Goal: Task Accomplishment & Management: Manage account settings

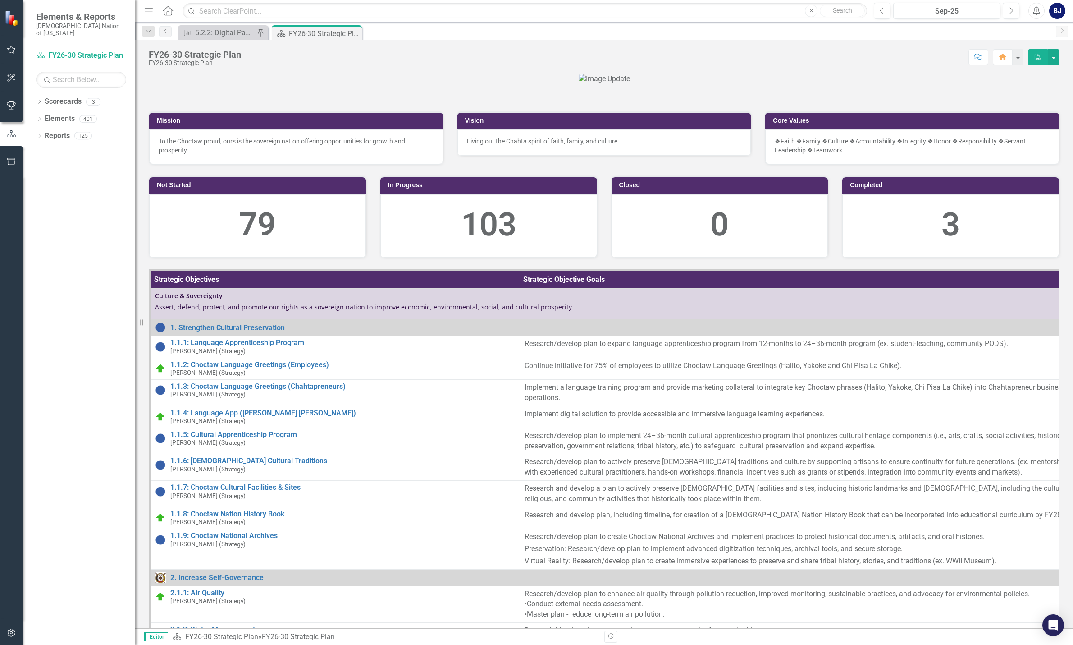
click at [9, 46] on button "button" at bounding box center [11, 50] width 20 height 19
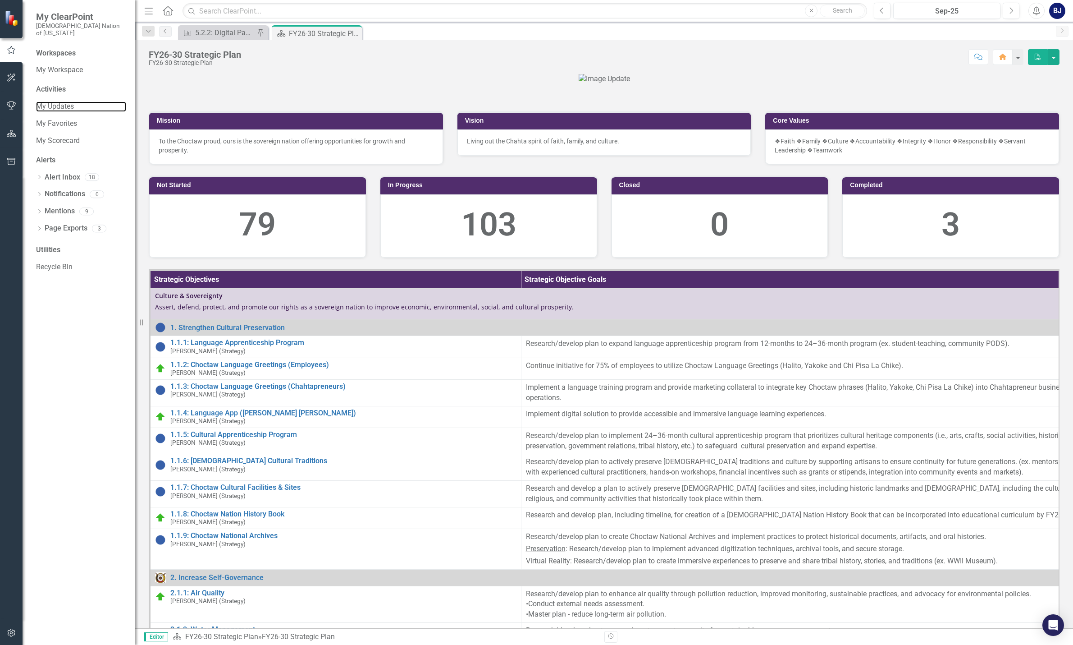
drag, startPoint x: 61, startPoint y: 96, endPoint x: 403, endPoint y: 125, distance: 343.3
click at [61, 101] on link "My Updates" at bounding box center [81, 106] width 90 height 10
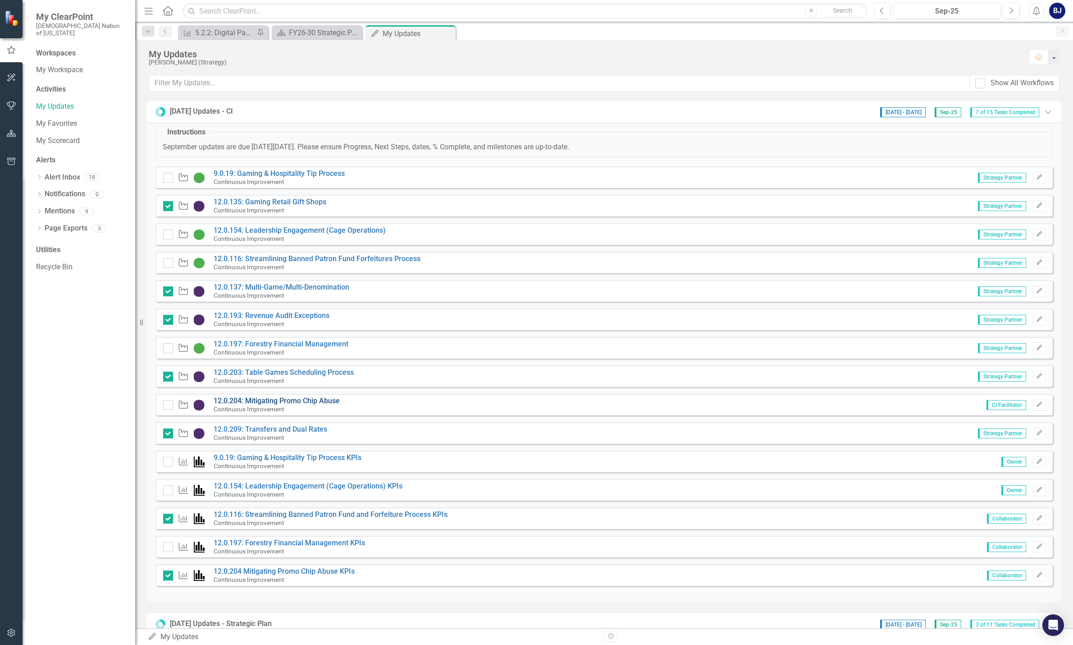
click at [304, 399] on link "12.0.204: Mitigating Promo Chip Abuse" at bounding box center [277, 400] width 126 height 9
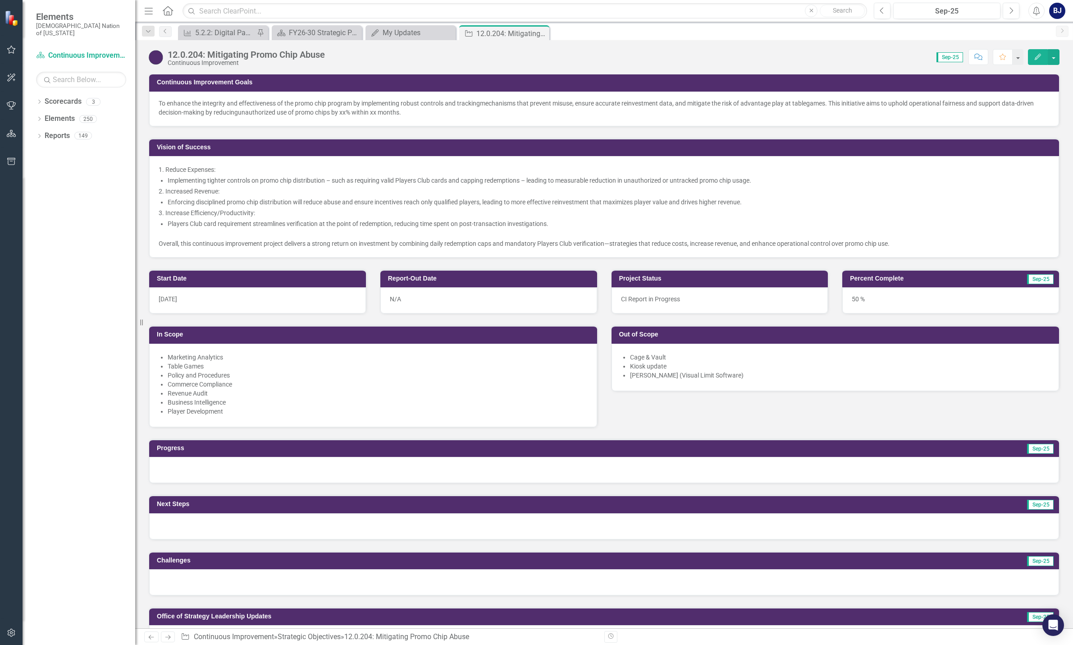
scroll to position [451, 0]
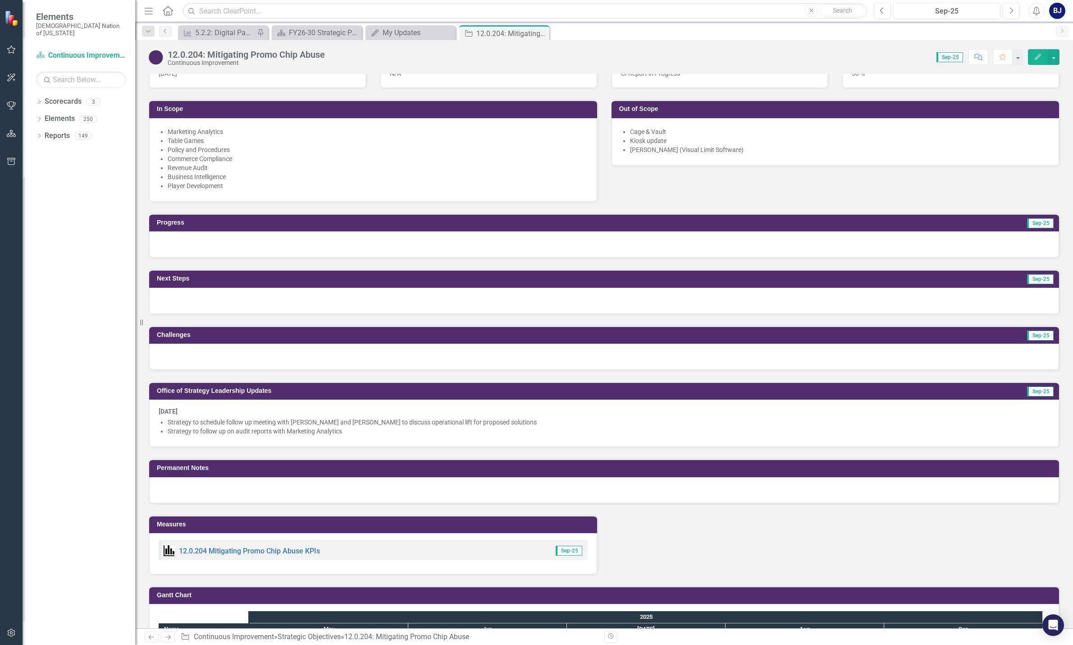
click at [356, 431] on li "Strategy to follow up on audit reports with Marketing Analytics" at bounding box center [609, 430] width 882 height 9
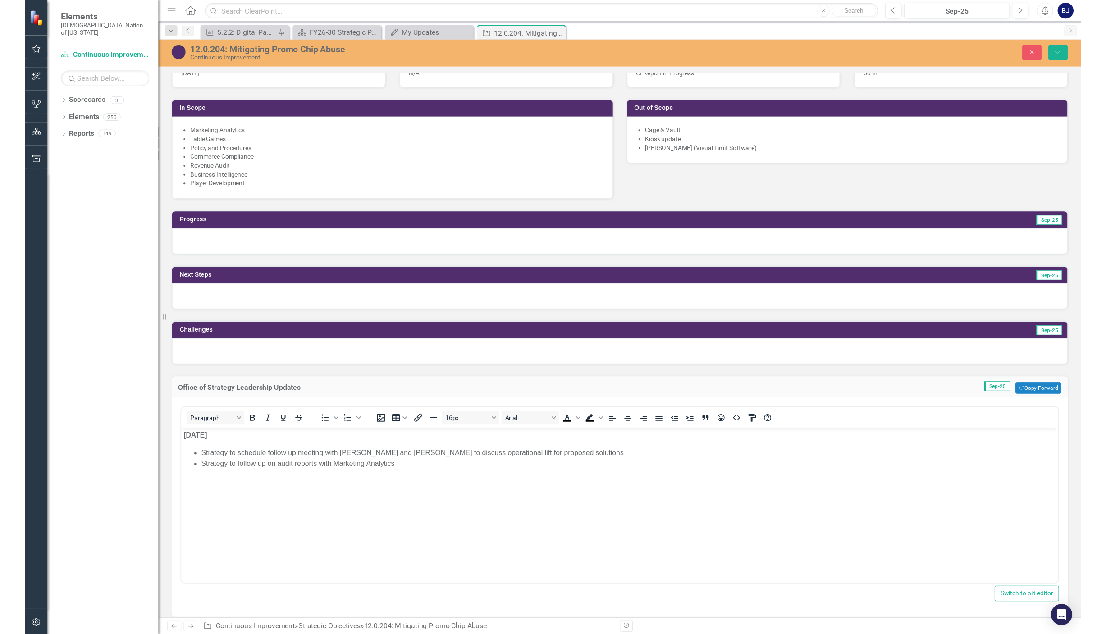
scroll to position [0, 0]
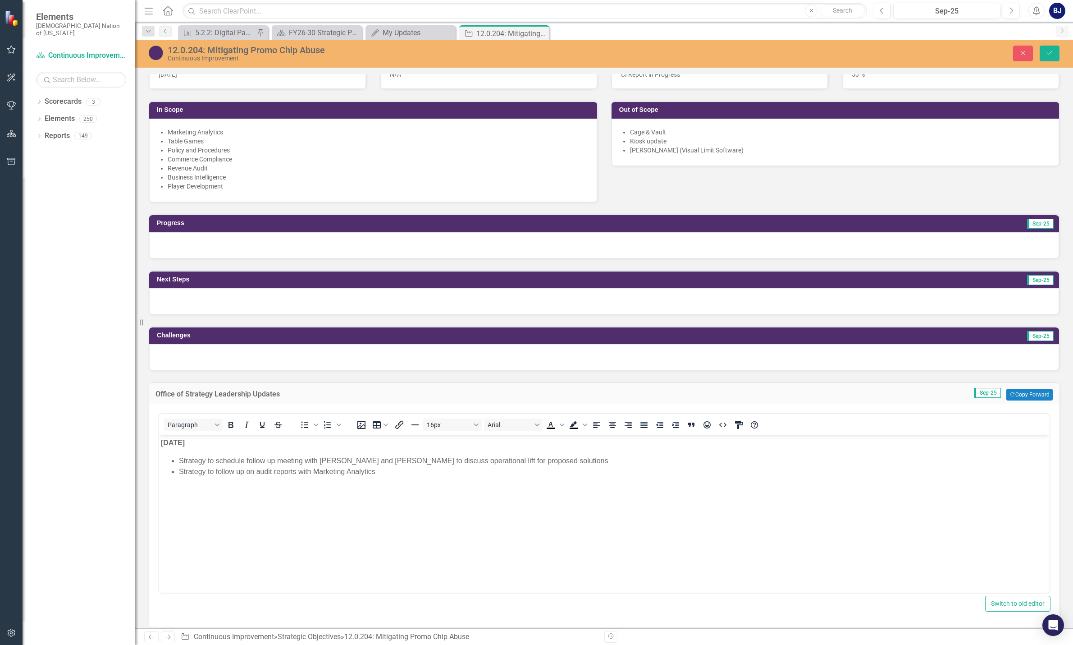
click at [397, 473] on li "Strategy to follow up on audit reports with Marketing Analytics" at bounding box center [613, 471] width 869 height 11
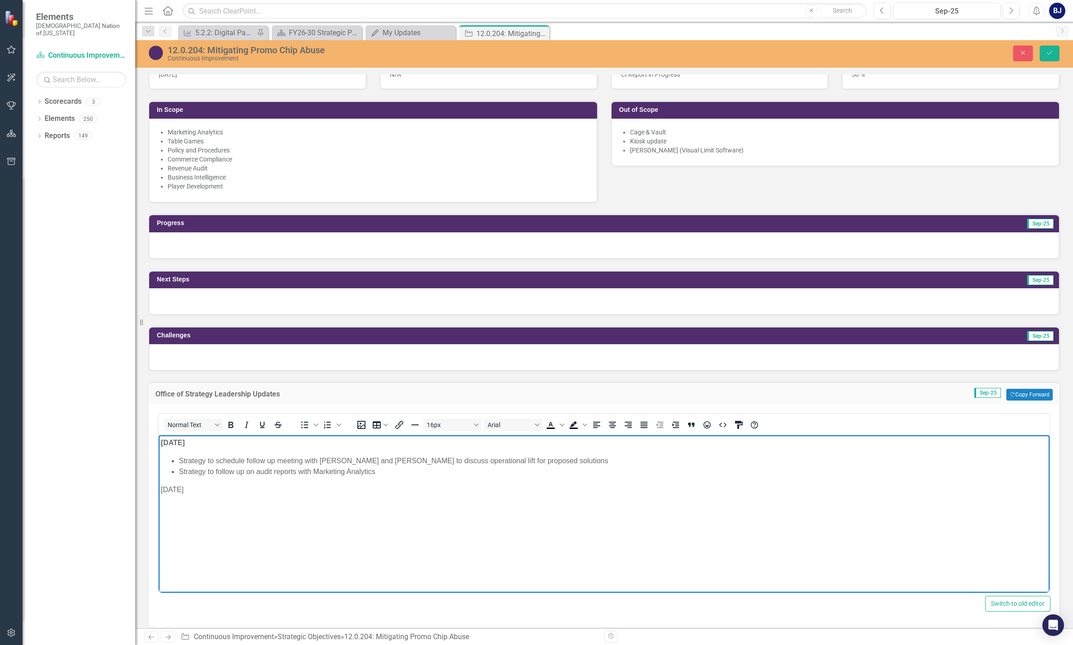
drag, startPoint x: 186, startPoint y: 487, endPoint x: 314, endPoint y: 924, distance: 456.0
click at [159, 490] on html "[DATE] Strategy to schedule follow up meeting with [PERSON_NAME] and [PERSON_NA…" at bounding box center [604, 502] width 891 height 135
click at [234, 429] on icon "Bold" at bounding box center [230, 424] width 11 height 11
click at [195, 487] on p "[DATE]" at bounding box center [604, 489] width 887 height 11
click at [231, 429] on icon "Bold" at bounding box center [230, 424] width 11 height 11
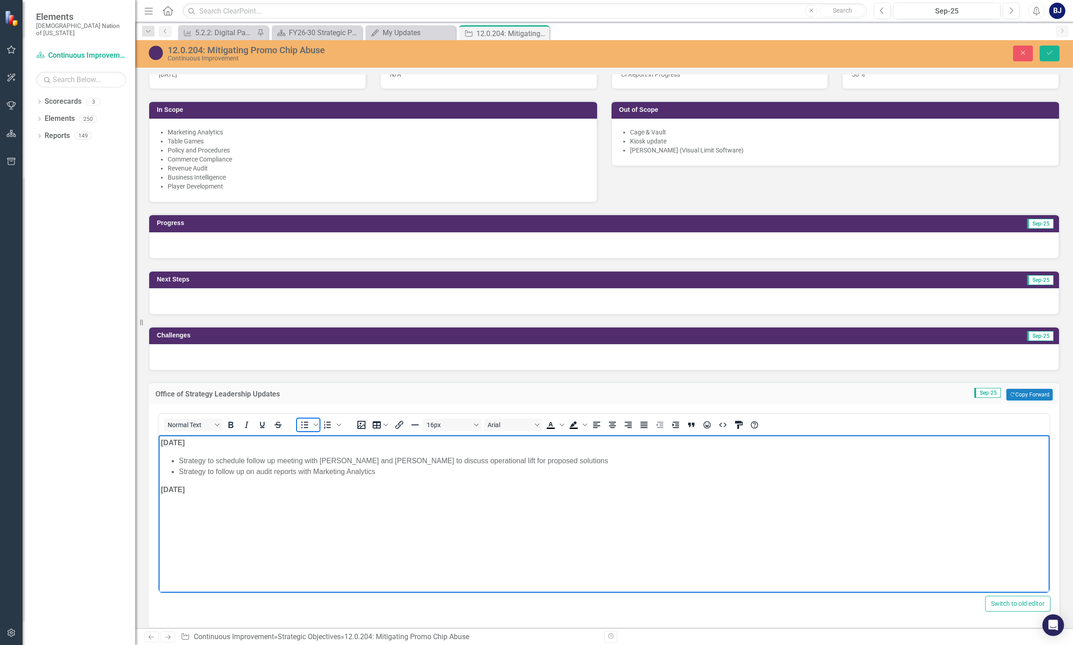
click at [306, 424] on icon "Bullet list" at bounding box center [304, 424] width 11 height 11
click at [310, 507] on li "﻿Meeting scheduled for September" at bounding box center [613, 507] width 869 height 11
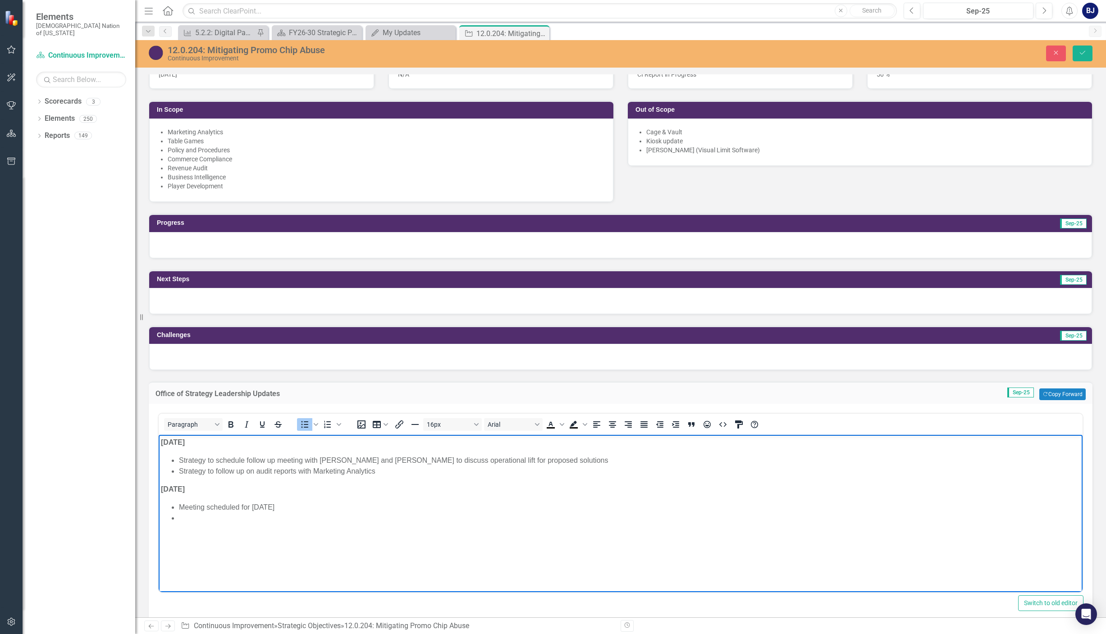
click at [222, 513] on li "Rich Text Area. Press ALT-0 for help." at bounding box center [629, 518] width 901 height 11
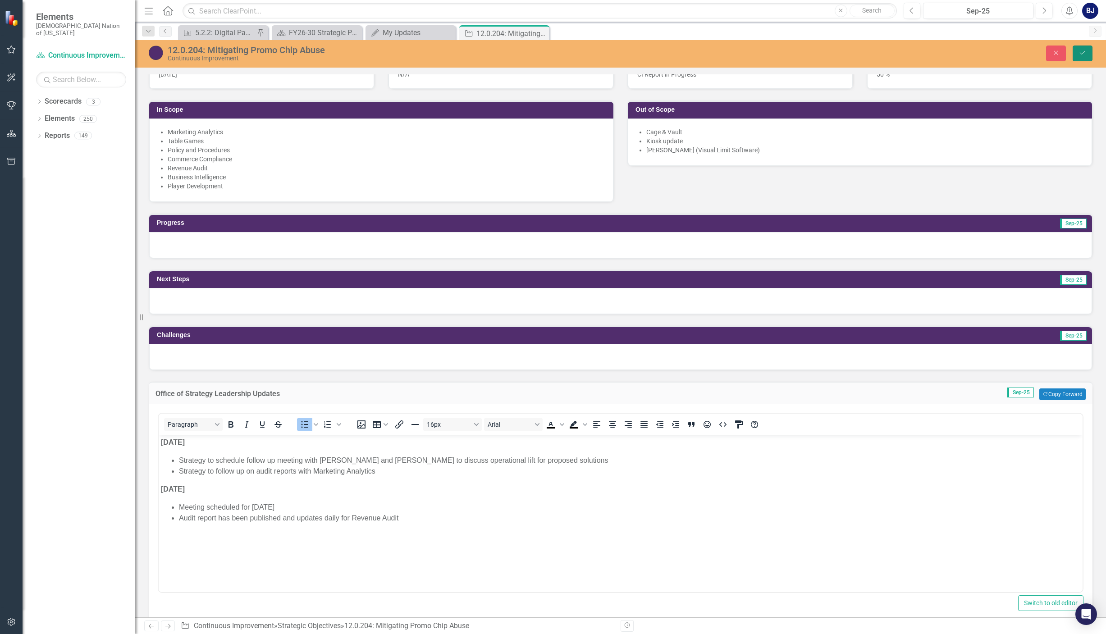
click at [1073, 54] on button "Save" at bounding box center [1083, 54] width 20 height 16
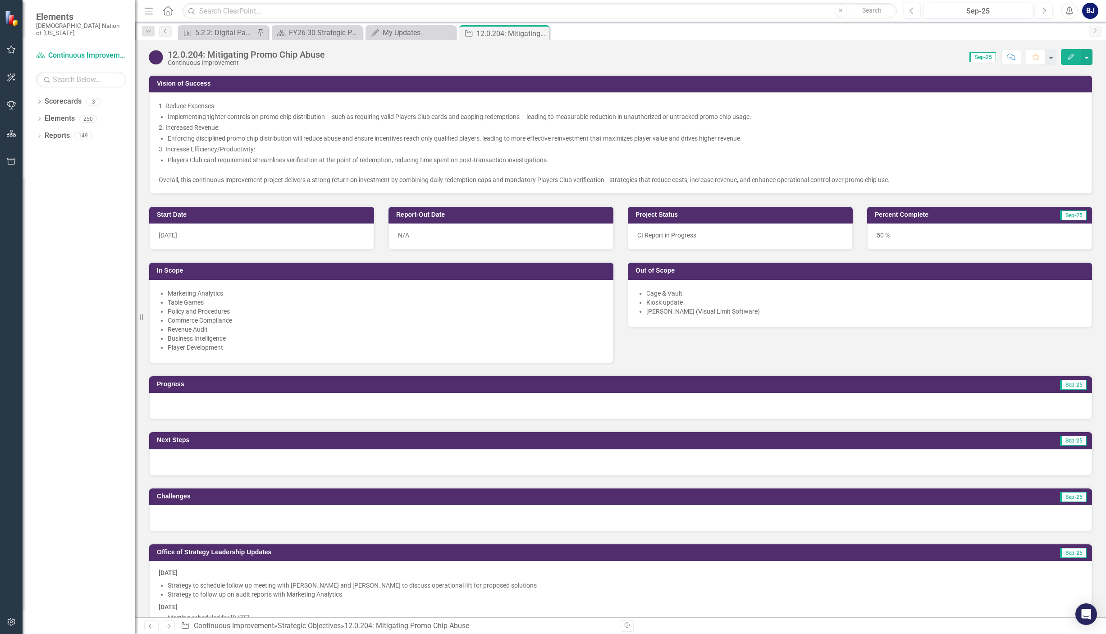
scroll to position [270, 0]
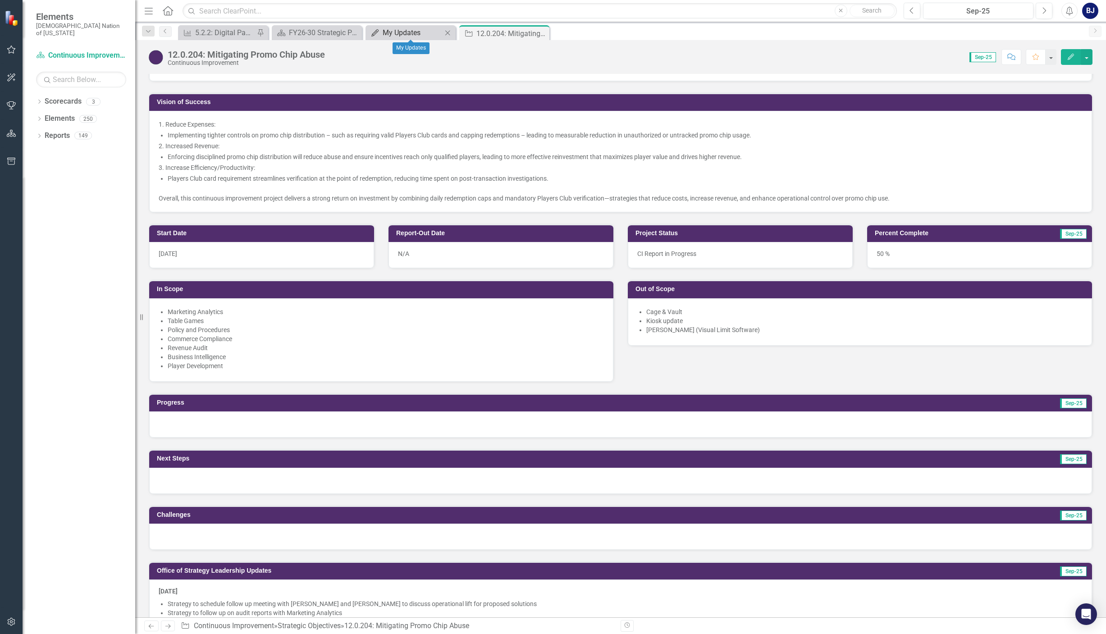
click at [387, 29] on div "My Updates" at bounding box center [412, 32] width 59 height 11
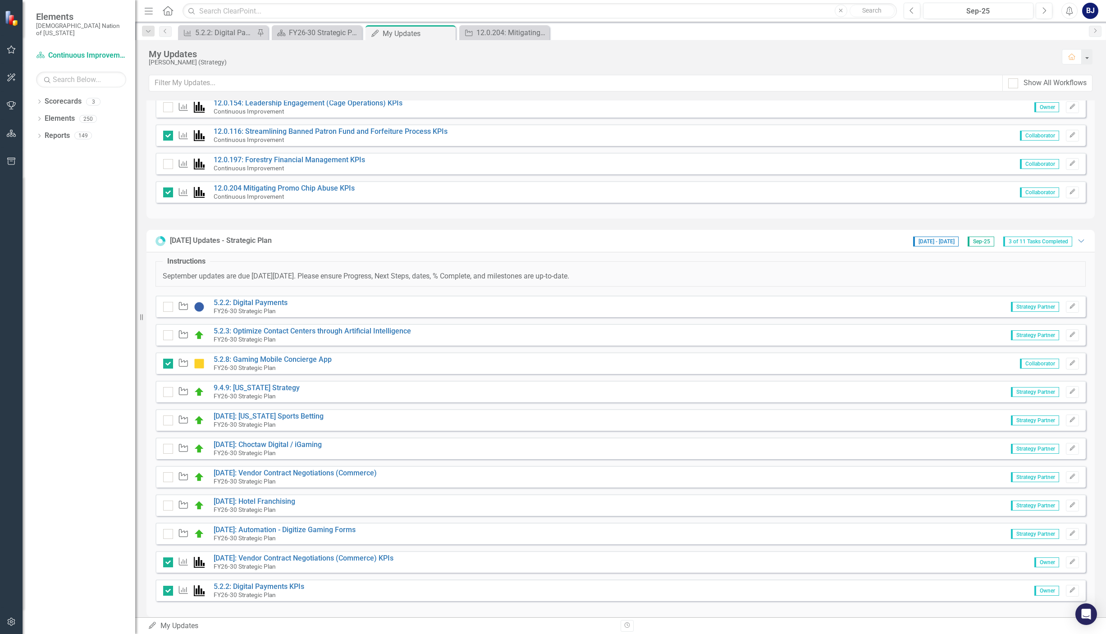
scroll to position [393, 0]
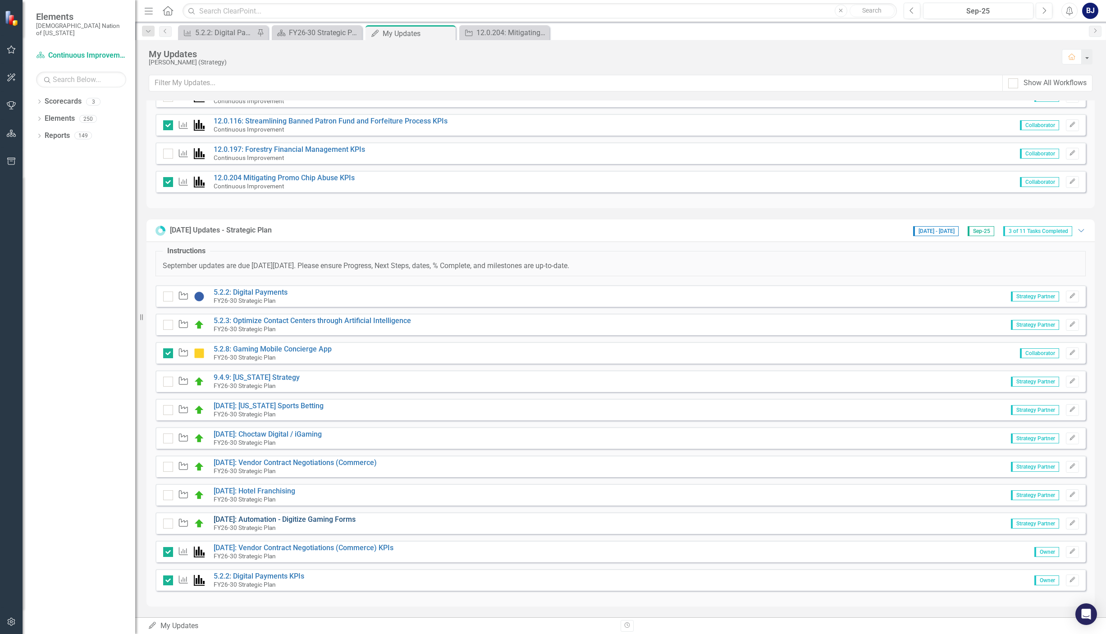
click at [262, 521] on link "[DATE]: Automation - Digitize Gaming Forms" at bounding box center [285, 519] width 142 height 9
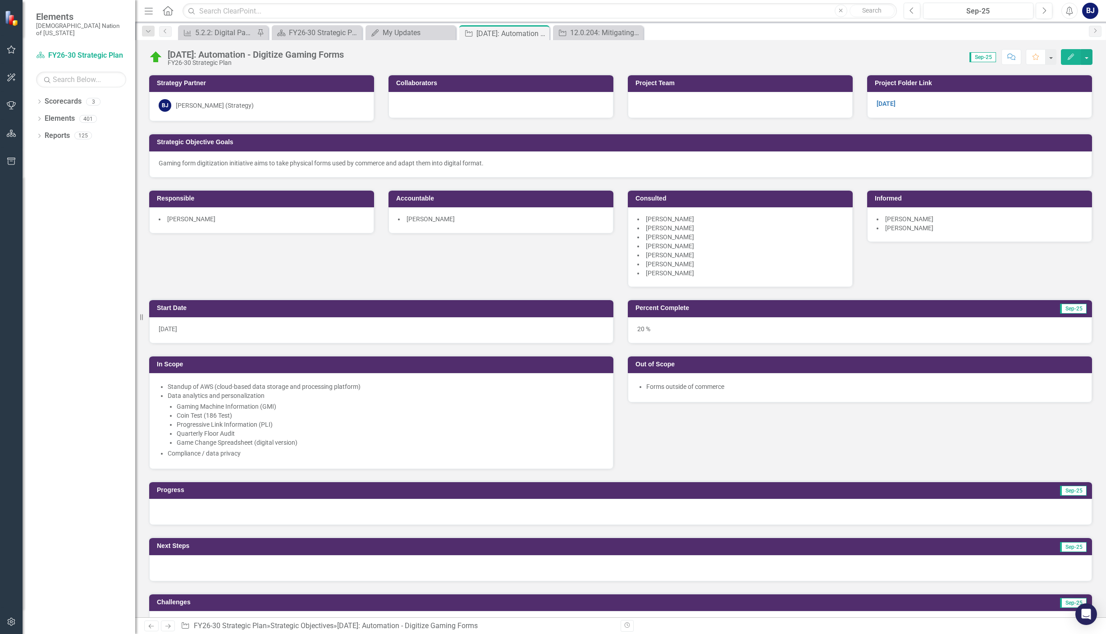
scroll to position [422, 0]
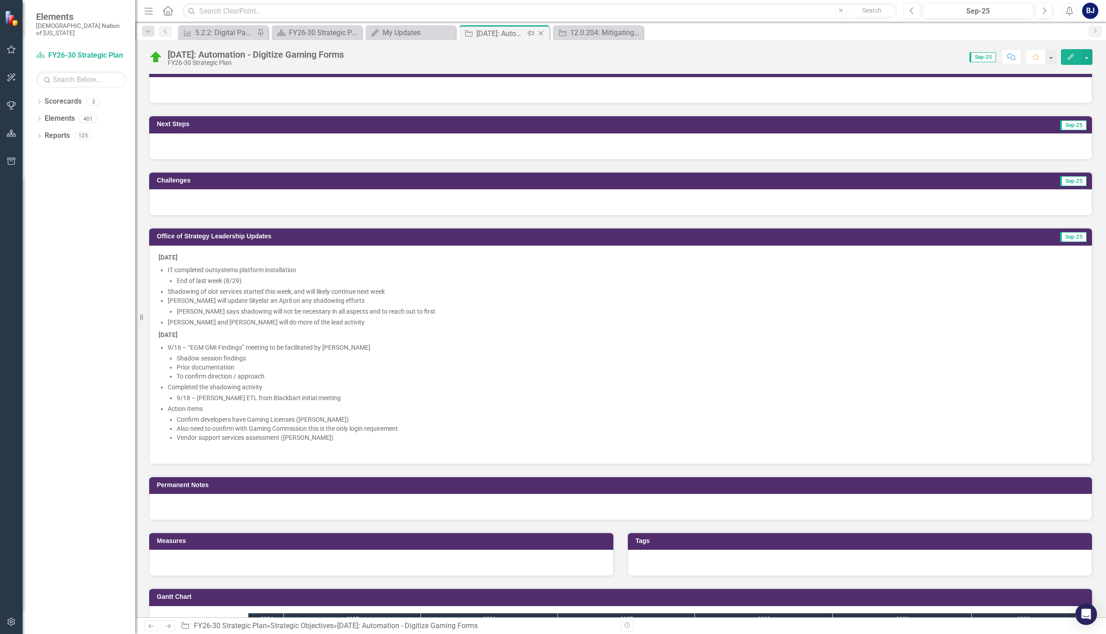
click at [541, 31] on icon "Close" at bounding box center [540, 33] width 9 height 7
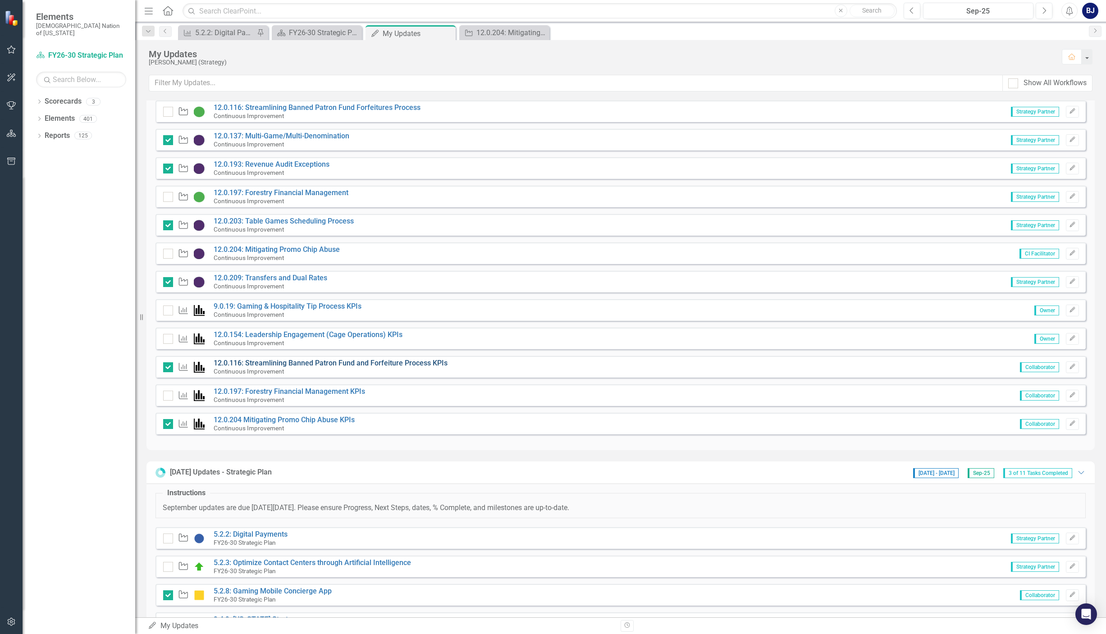
scroll to position [393, 0]
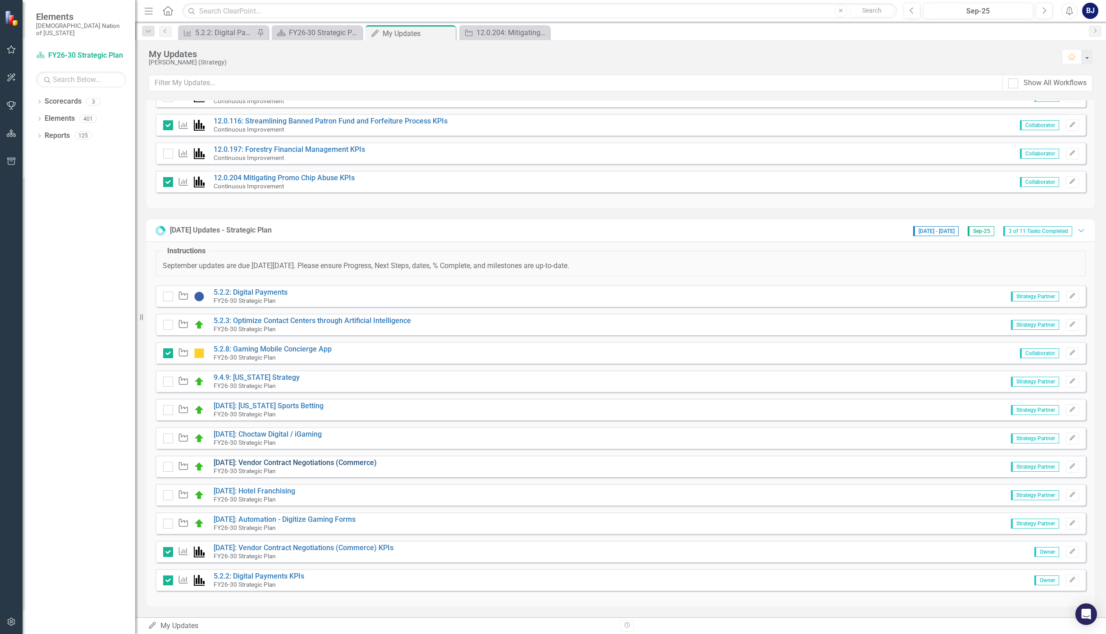
click at [350, 462] on link "[DATE]: Vendor Contract Negotiations (Commerce)" at bounding box center [295, 462] width 163 height 9
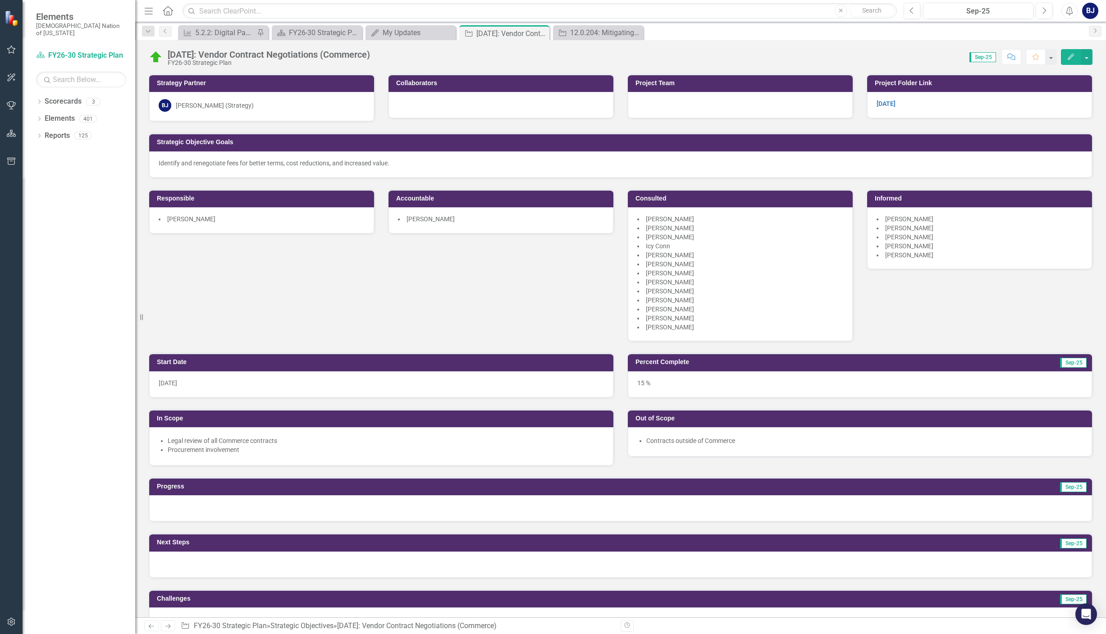
scroll to position [225, 0]
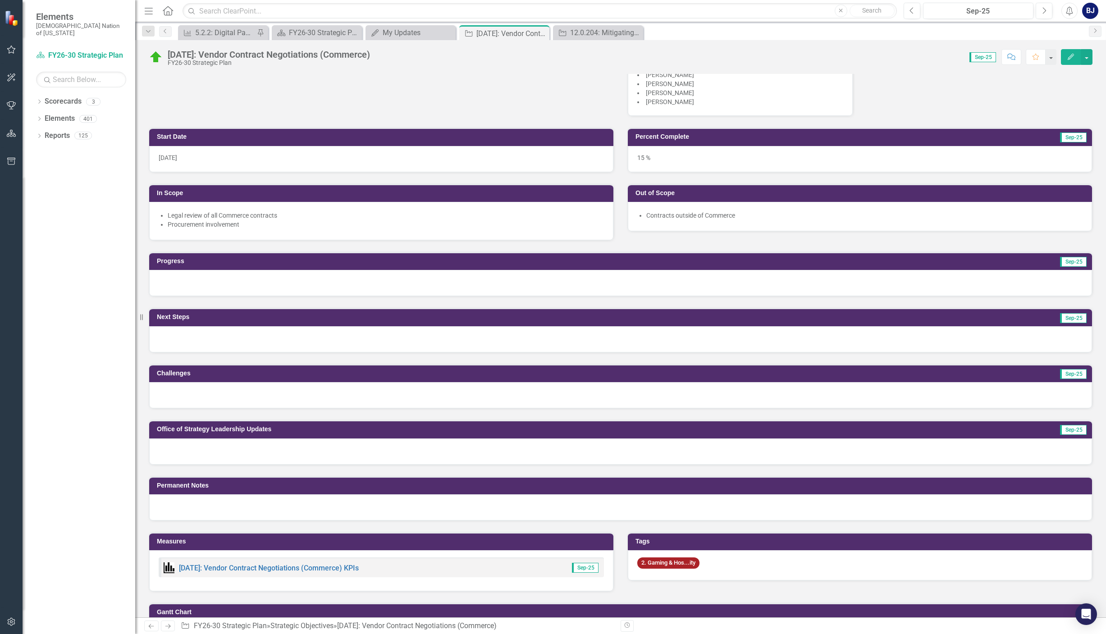
click at [198, 453] on div at bounding box center [620, 452] width 943 height 26
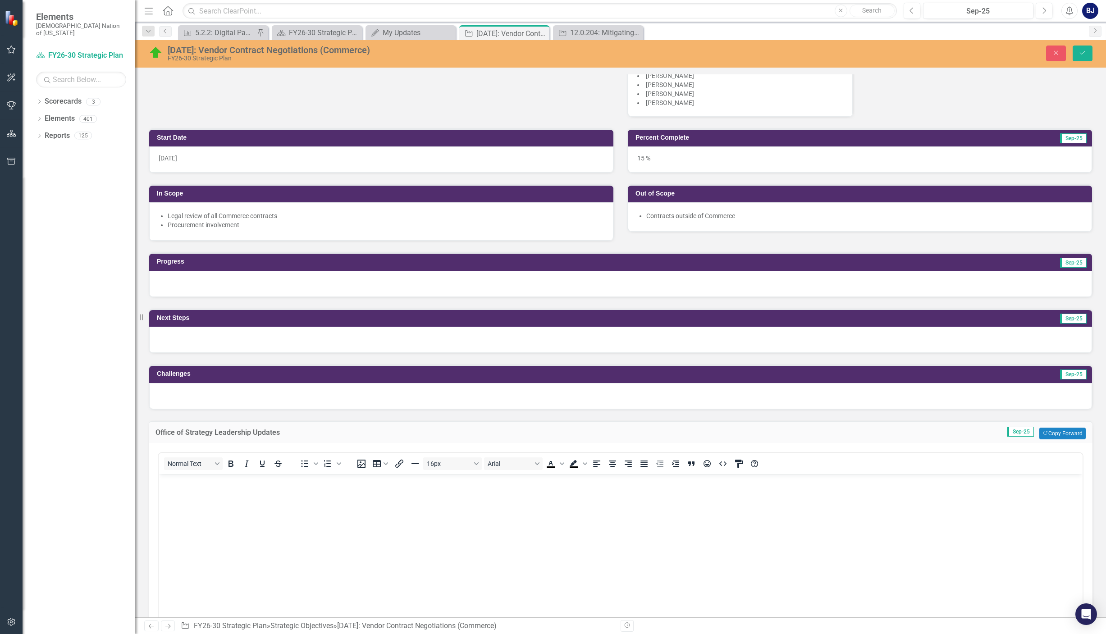
scroll to position [0, 0]
click at [182, 494] on body "Rich Text Area. Press ALT-0 for help." at bounding box center [621, 541] width 924 height 135
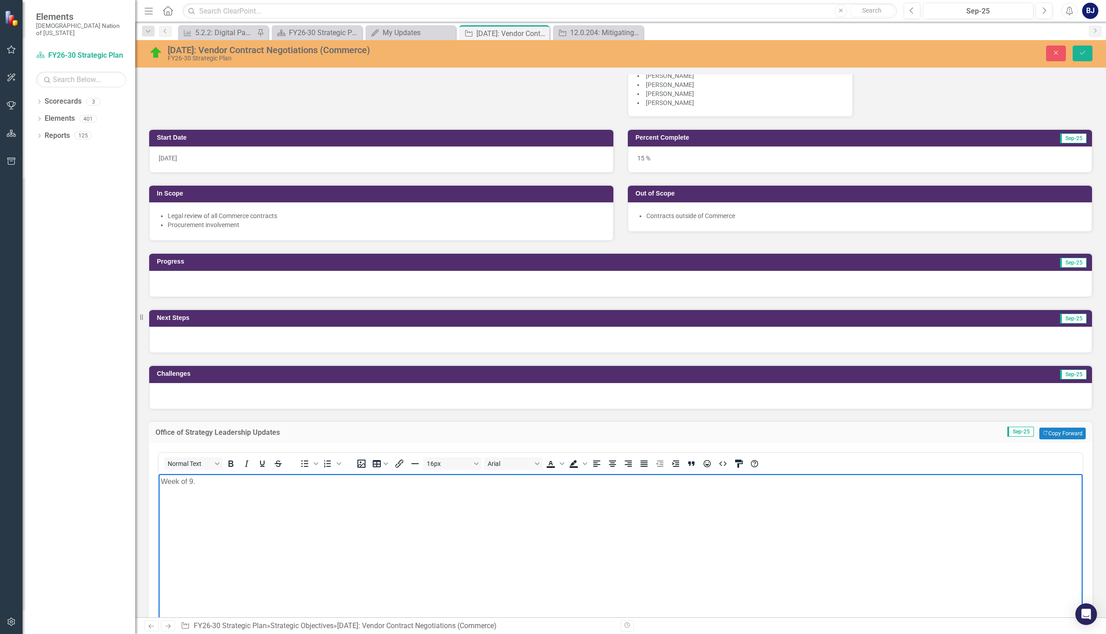
click at [203, 482] on p "Week of 9." at bounding box center [620, 481] width 919 height 11
drag, startPoint x: 215, startPoint y: 482, endPoint x: 311, endPoint y: 952, distance: 479.7
click at [159, 478] on html "Week of [DATE]" at bounding box center [621, 541] width 924 height 135
click at [233, 464] on icon "Bold" at bounding box center [231, 464] width 5 height 6
click at [232, 468] on icon "Bold" at bounding box center [230, 463] width 11 height 11
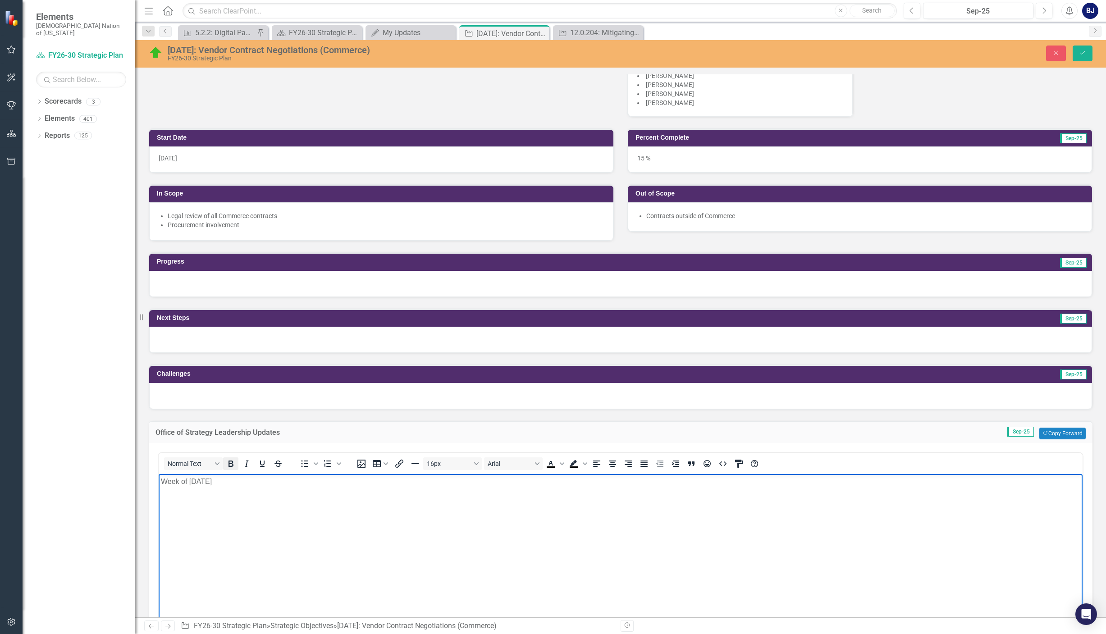
click at [237, 466] on button "Bold" at bounding box center [230, 463] width 15 height 13
click at [238, 474] on body "Week of [DATE]" at bounding box center [621, 541] width 924 height 135
click at [229, 465] on icon "Bold" at bounding box center [231, 464] width 5 height 6
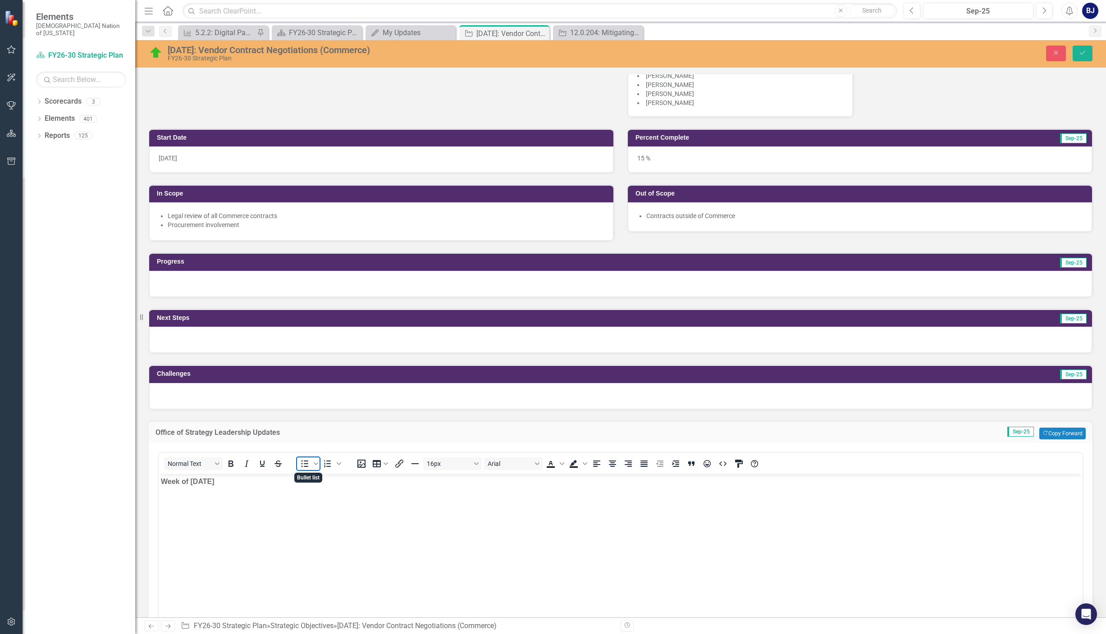
click at [306, 461] on icon "Bullet list" at bounding box center [305, 463] width 7 height 7
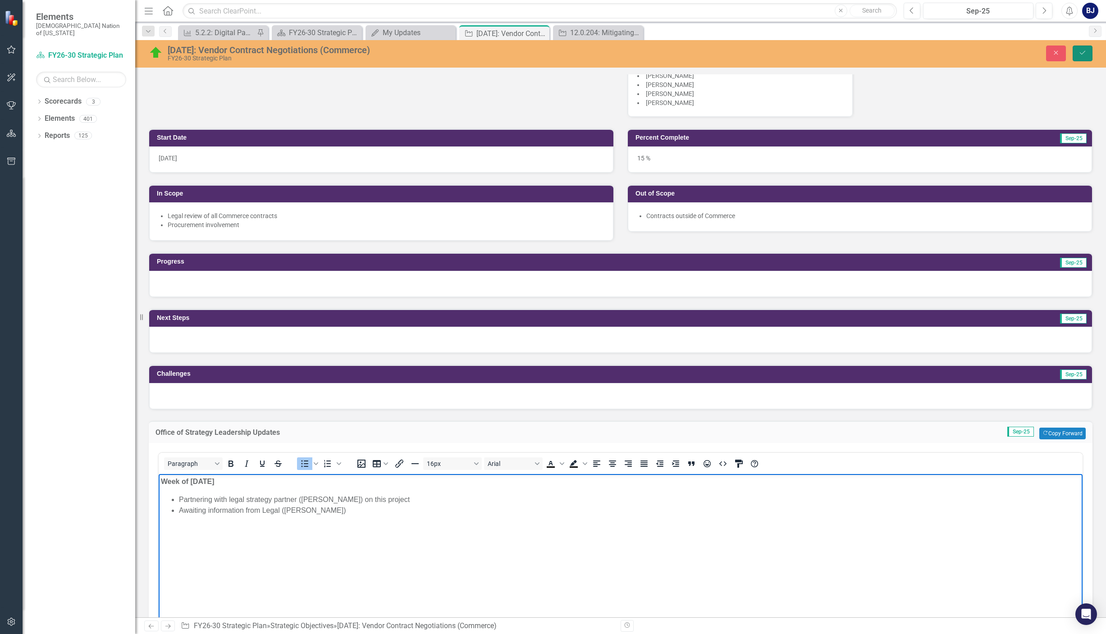
click at [1073, 51] on icon "Save" at bounding box center [1083, 53] width 8 height 6
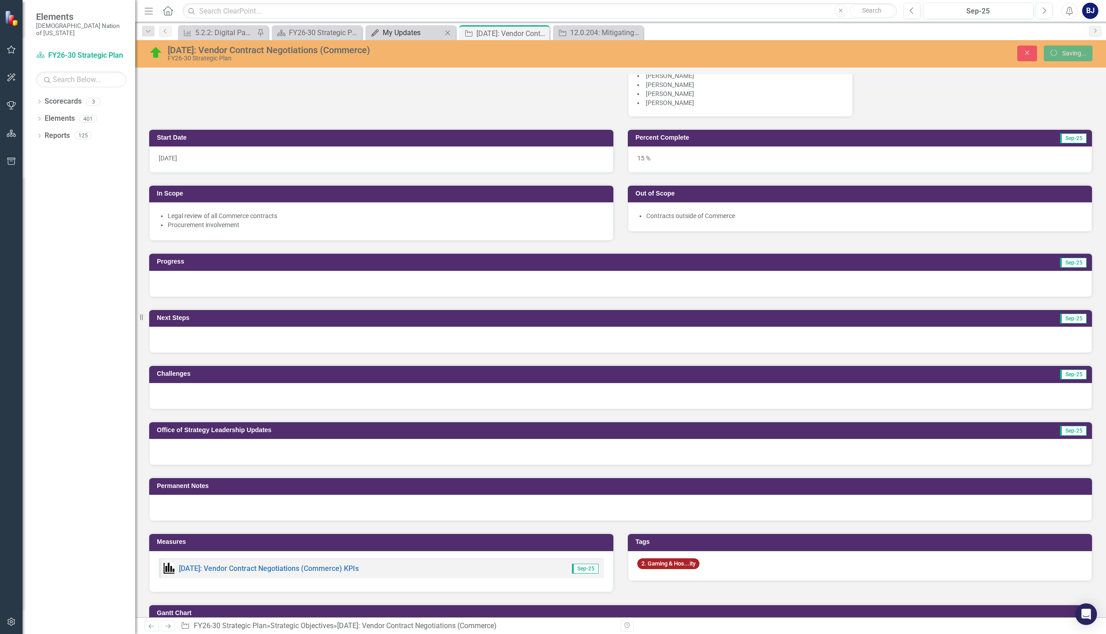
click at [407, 35] on div "My Updates" at bounding box center [412, 32] width 59 height 11
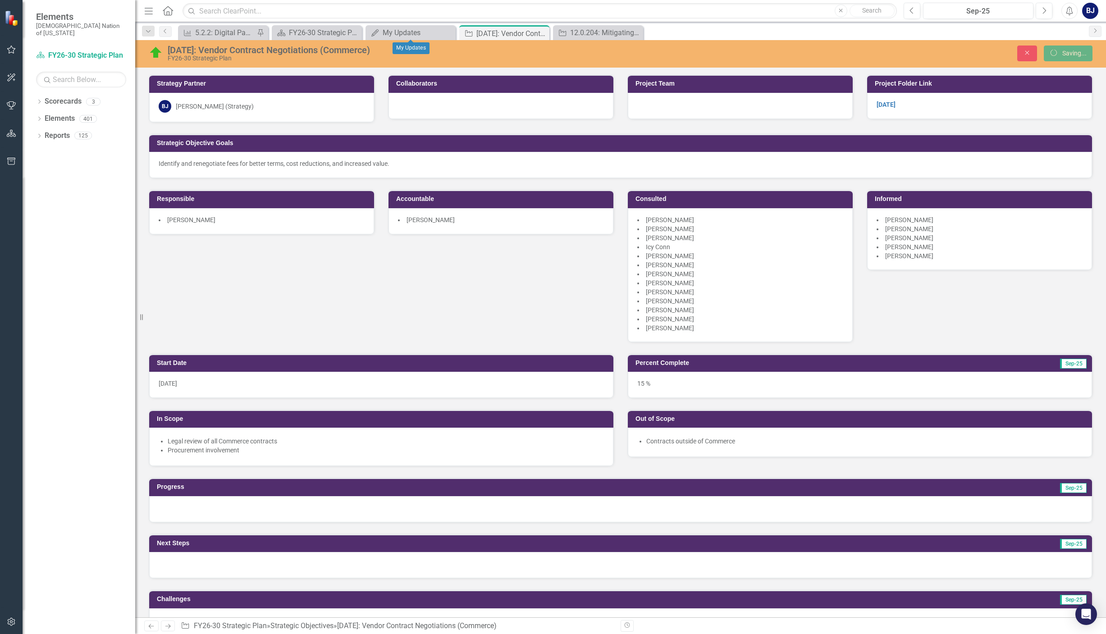
scroll to position [225, 0]
